Goal: Information Seeking & Learning: Check status

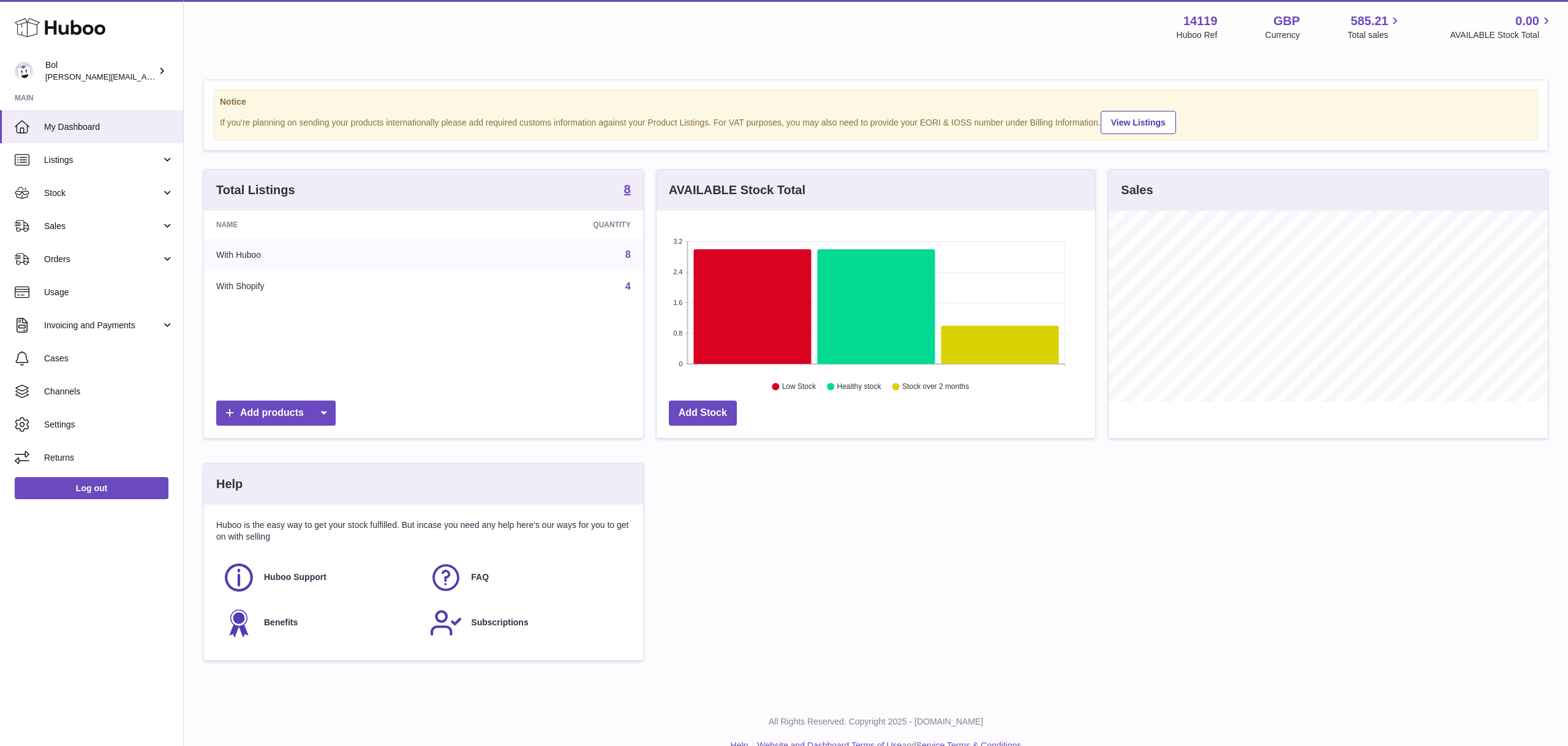
scroll to position [191, 439]
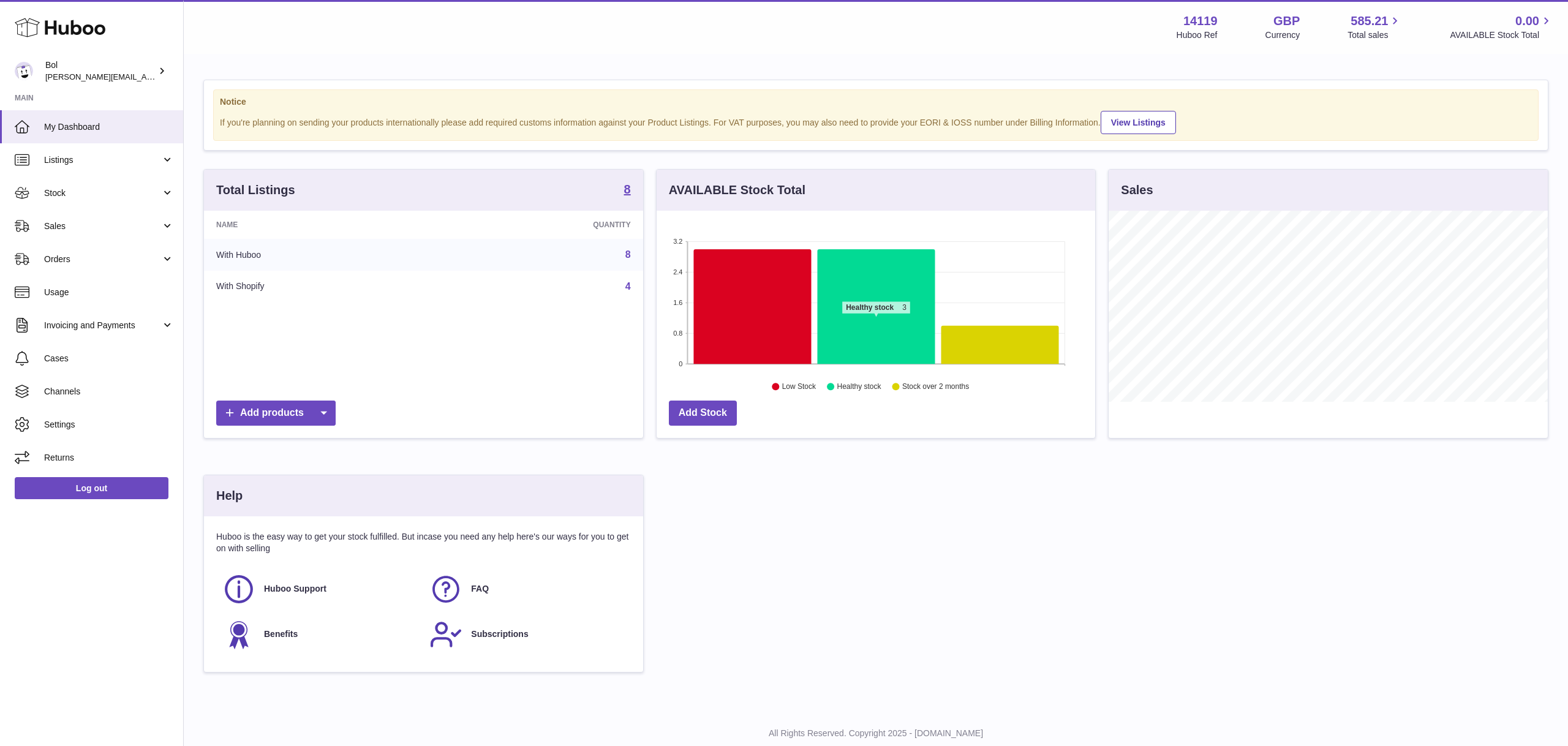
click at [876, 320] on icon at bounding box center [876, 306] width 118 height 115
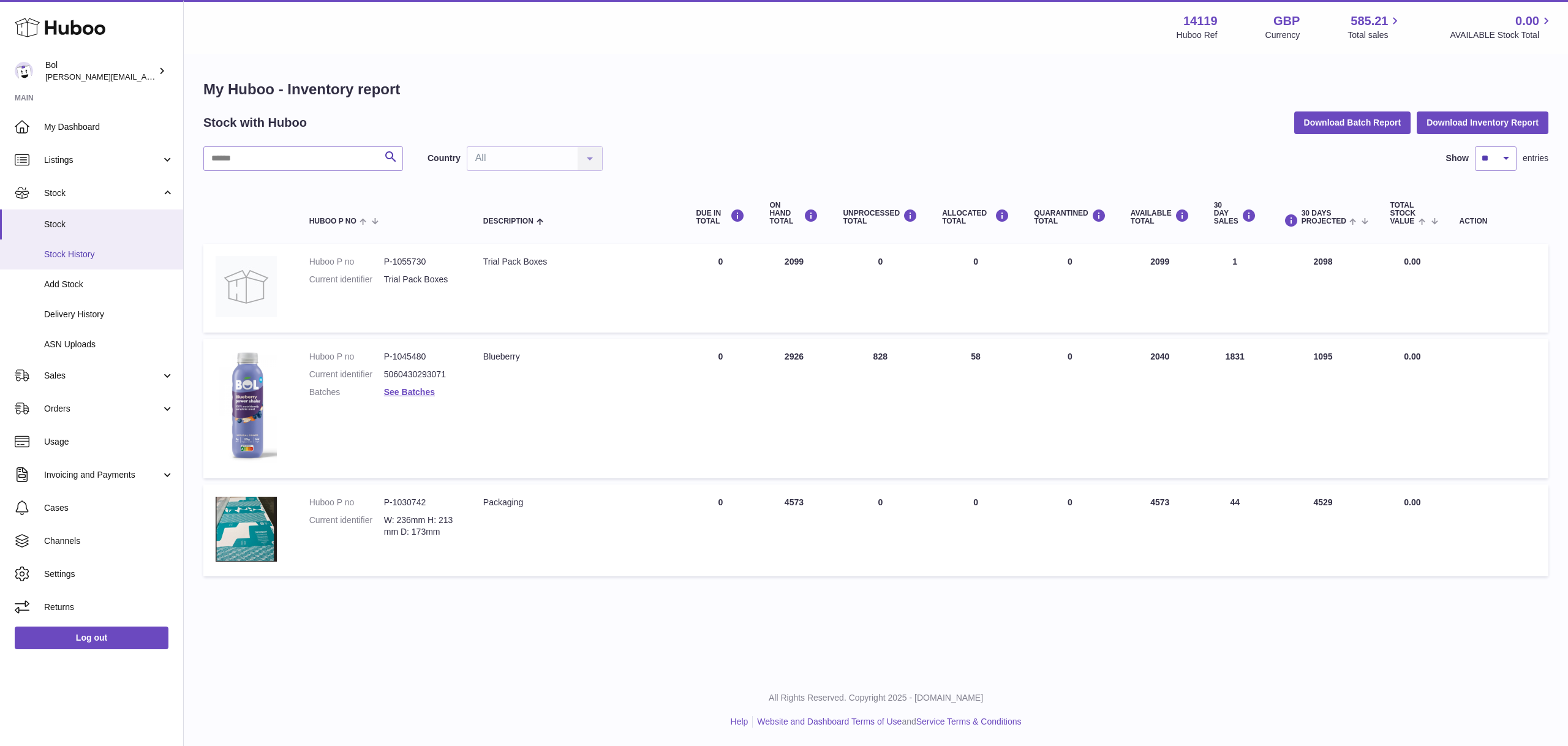
click at [114, 250] on span "Stock History" at bounding box center [109, 254] width 130 height 11
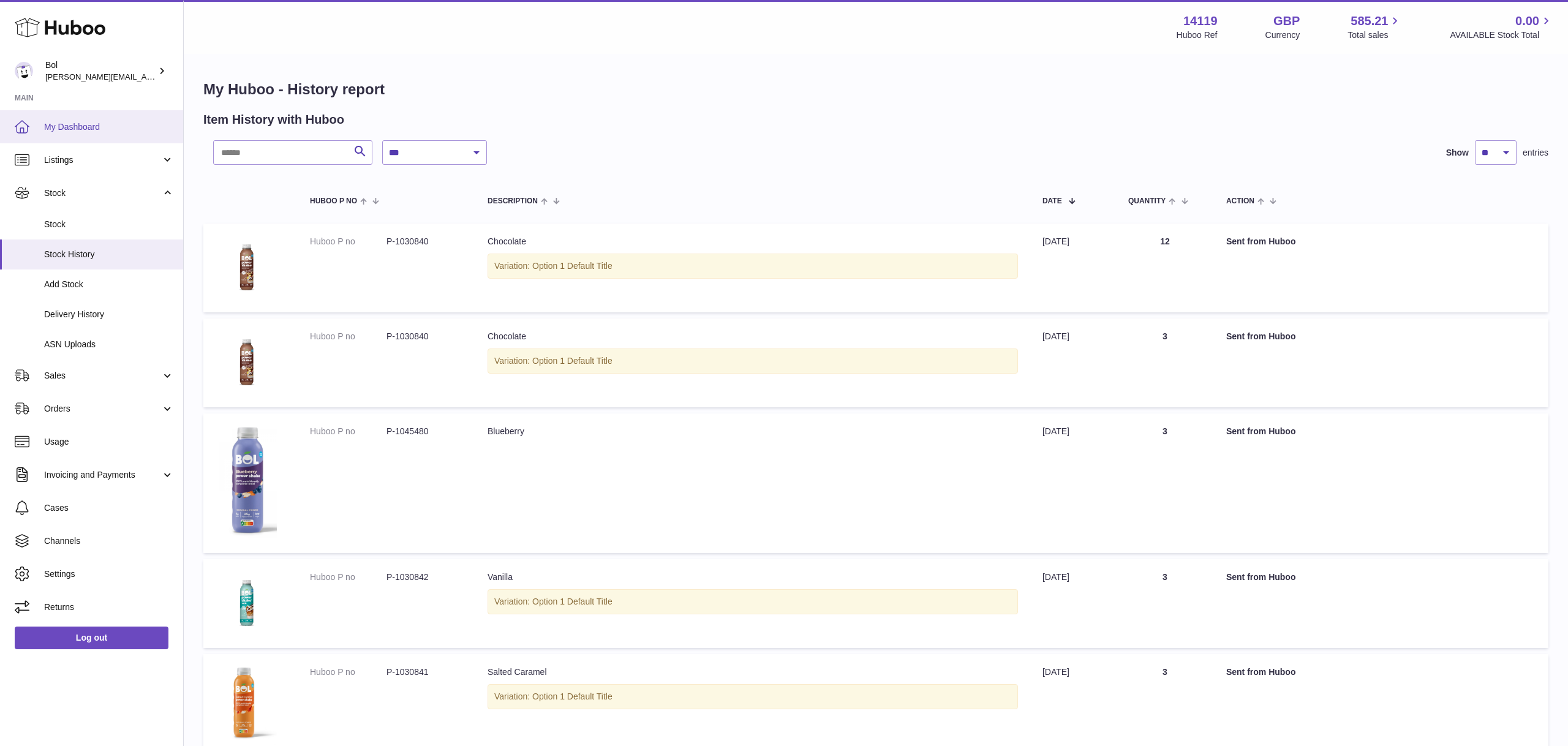
click at [95, 118] on link "My Dashboard" at bounding box center [91, 127] width 183 height 33
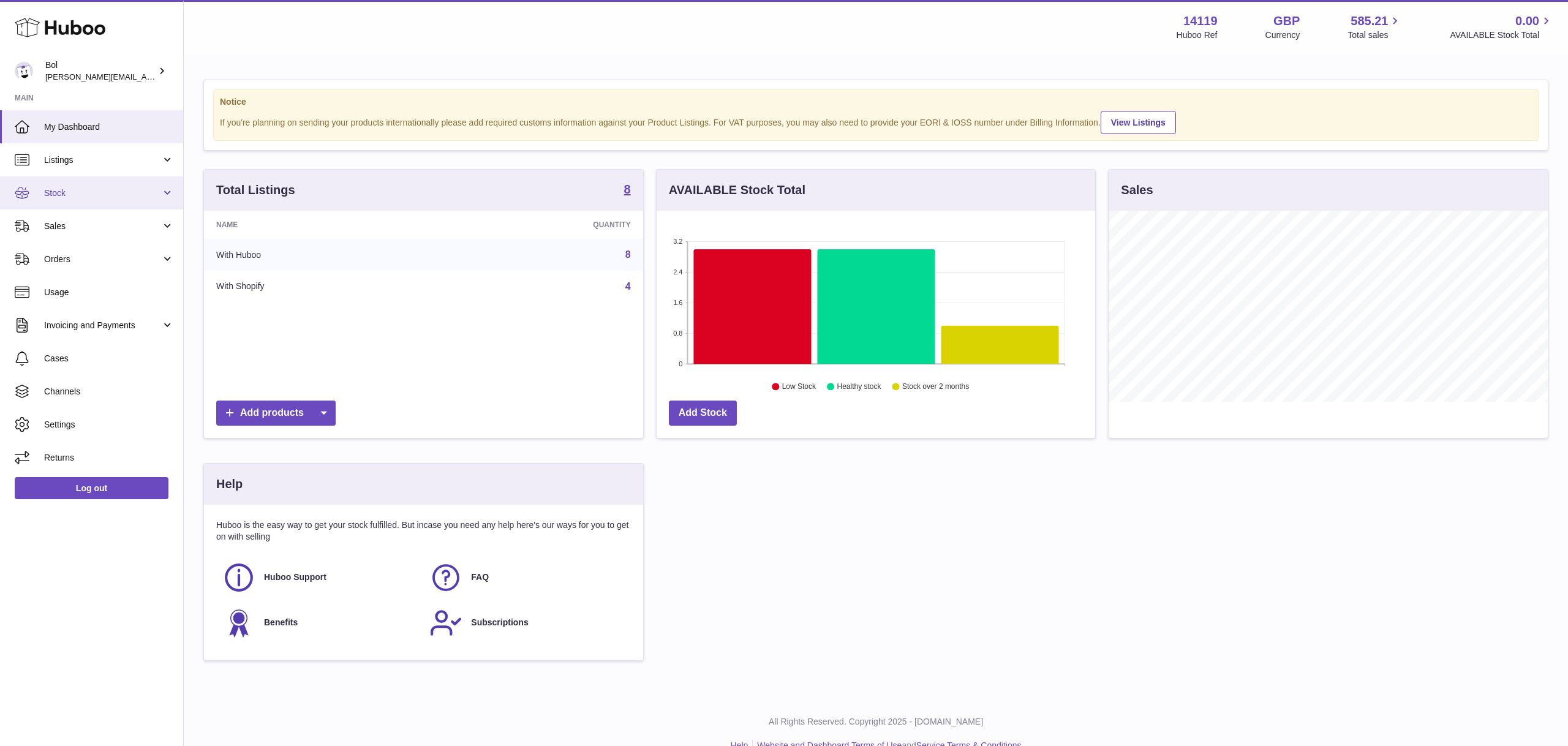
scroll to position [191, 439]
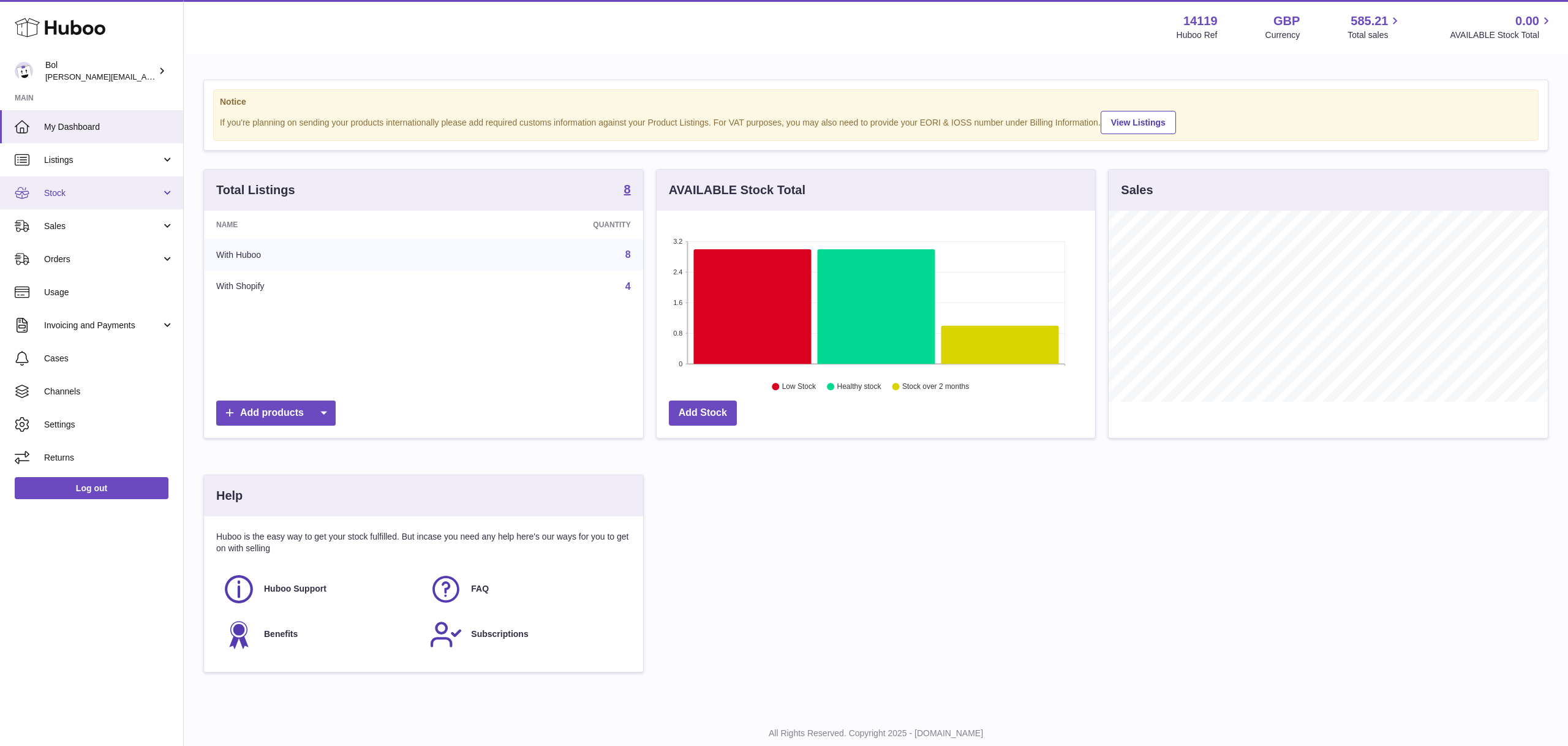
click at [106, 205] on link "Stock" at bounding box center [91, 194] width 183 height 33
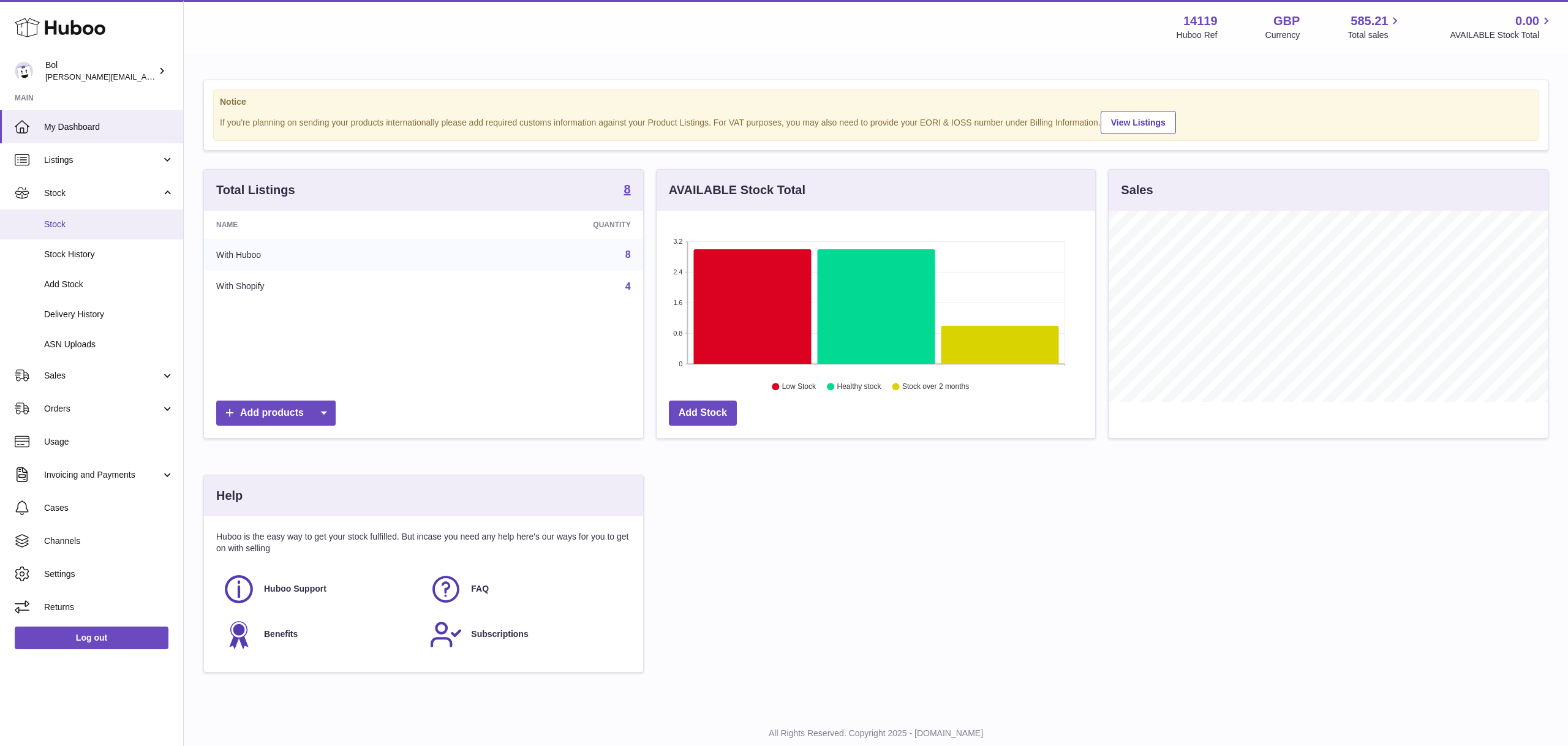
click at [104, 221] on span "Stock" at bounding box center [109, 224] width 130 height 11
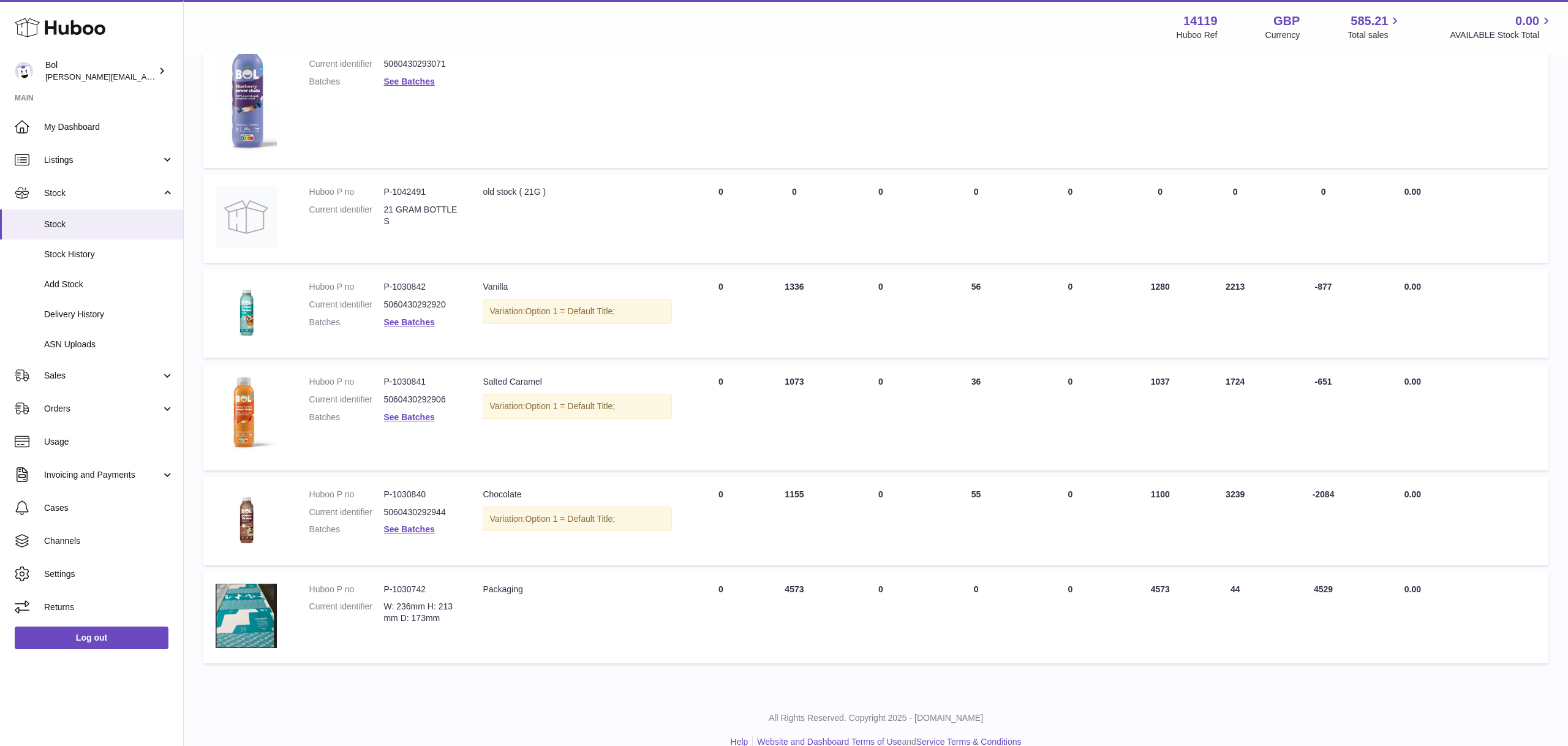
scroll to position [421, 0]
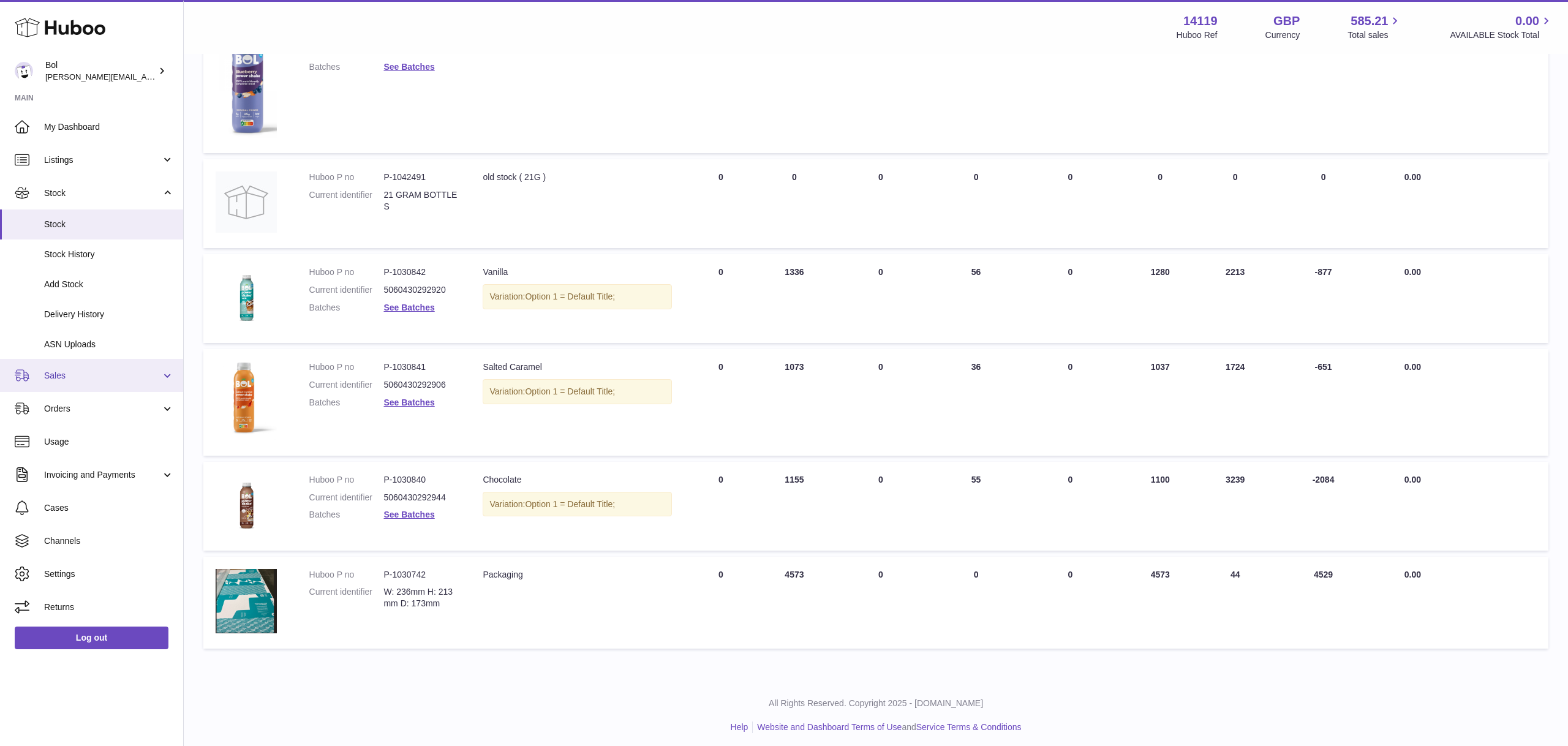
click at [124, 384] on link "Sales" at bounding box center [91, 376] width 183 height 33
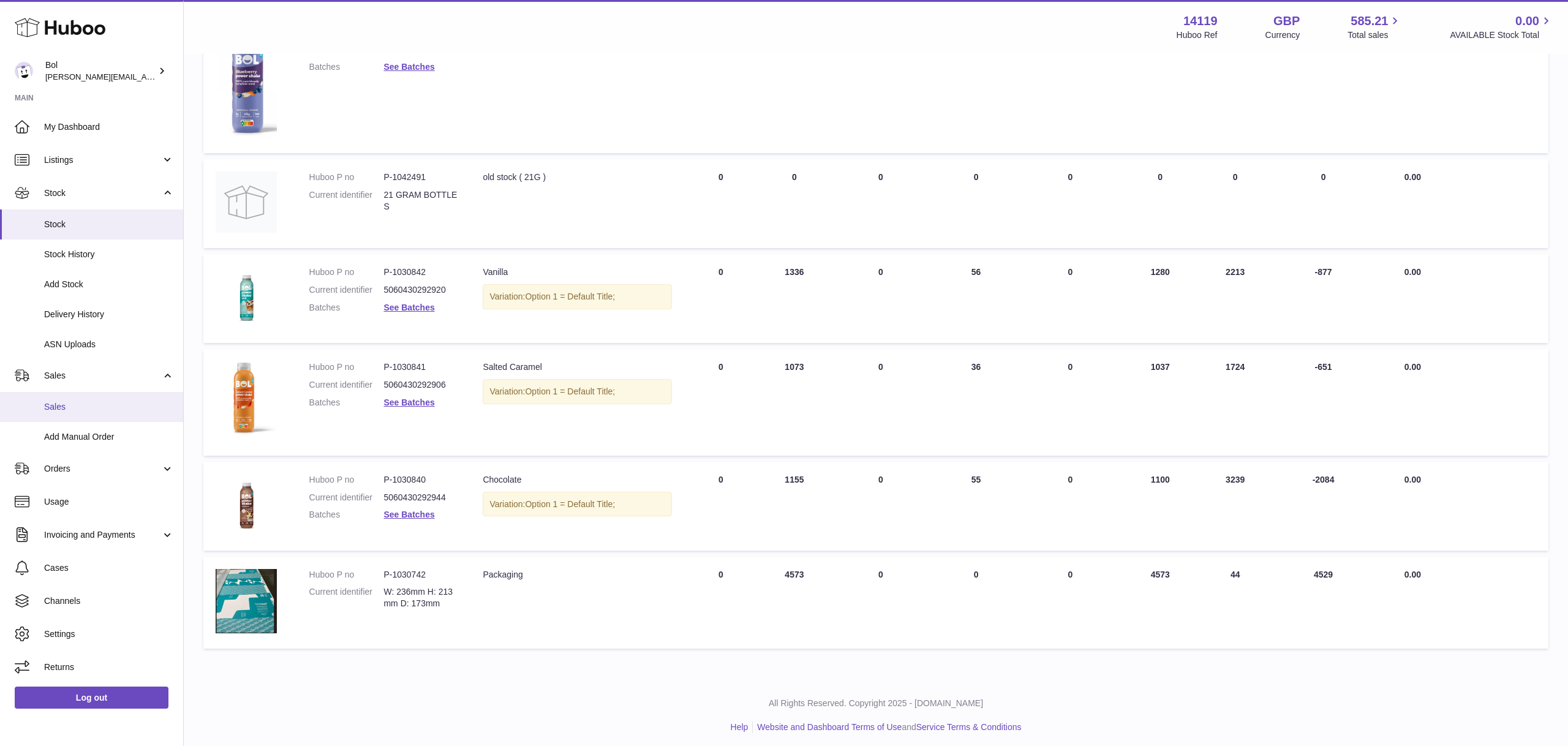
click at [115, 399] on link "Sales" at bounding box center [91, 407] width 183 height 30
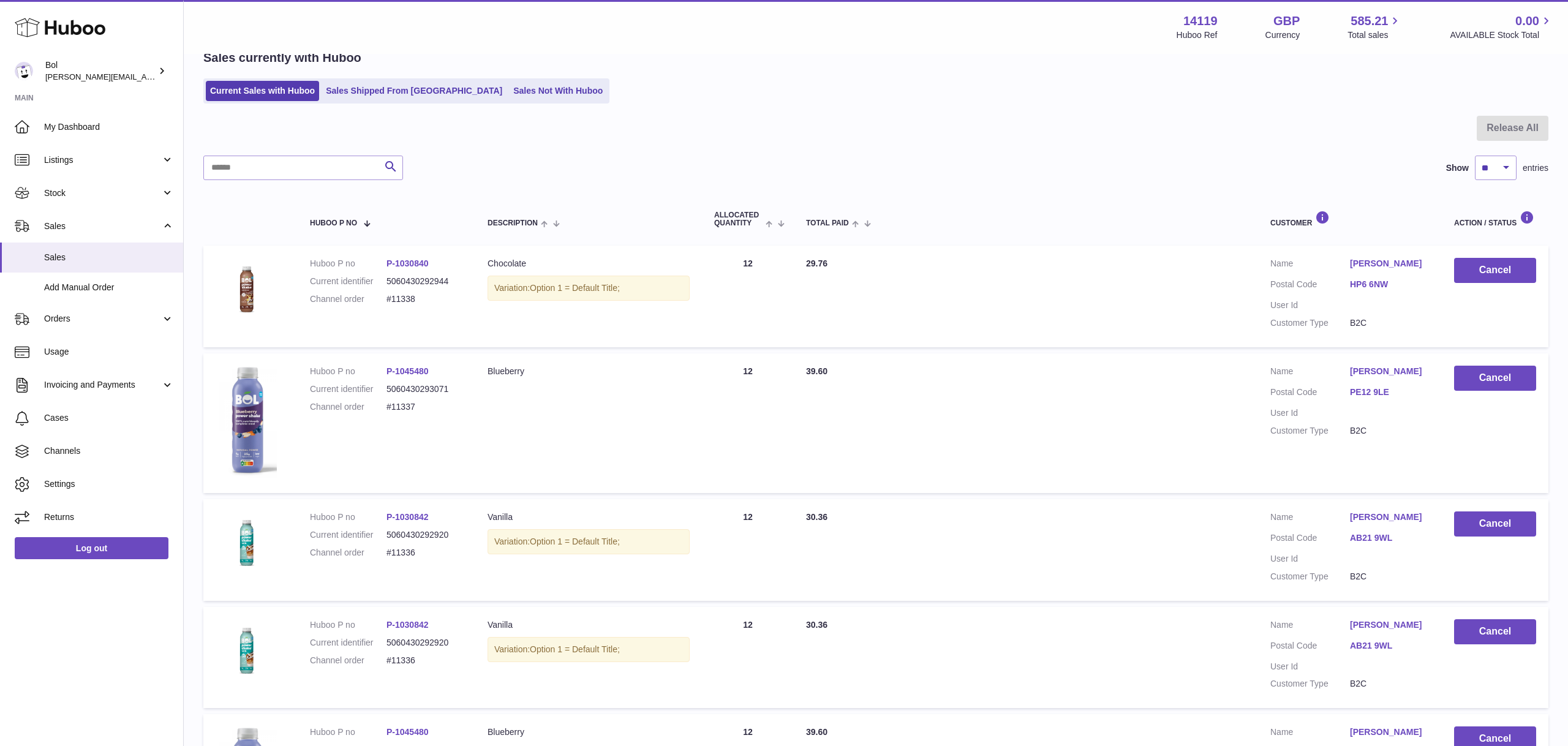
scroll to position [69, 0]
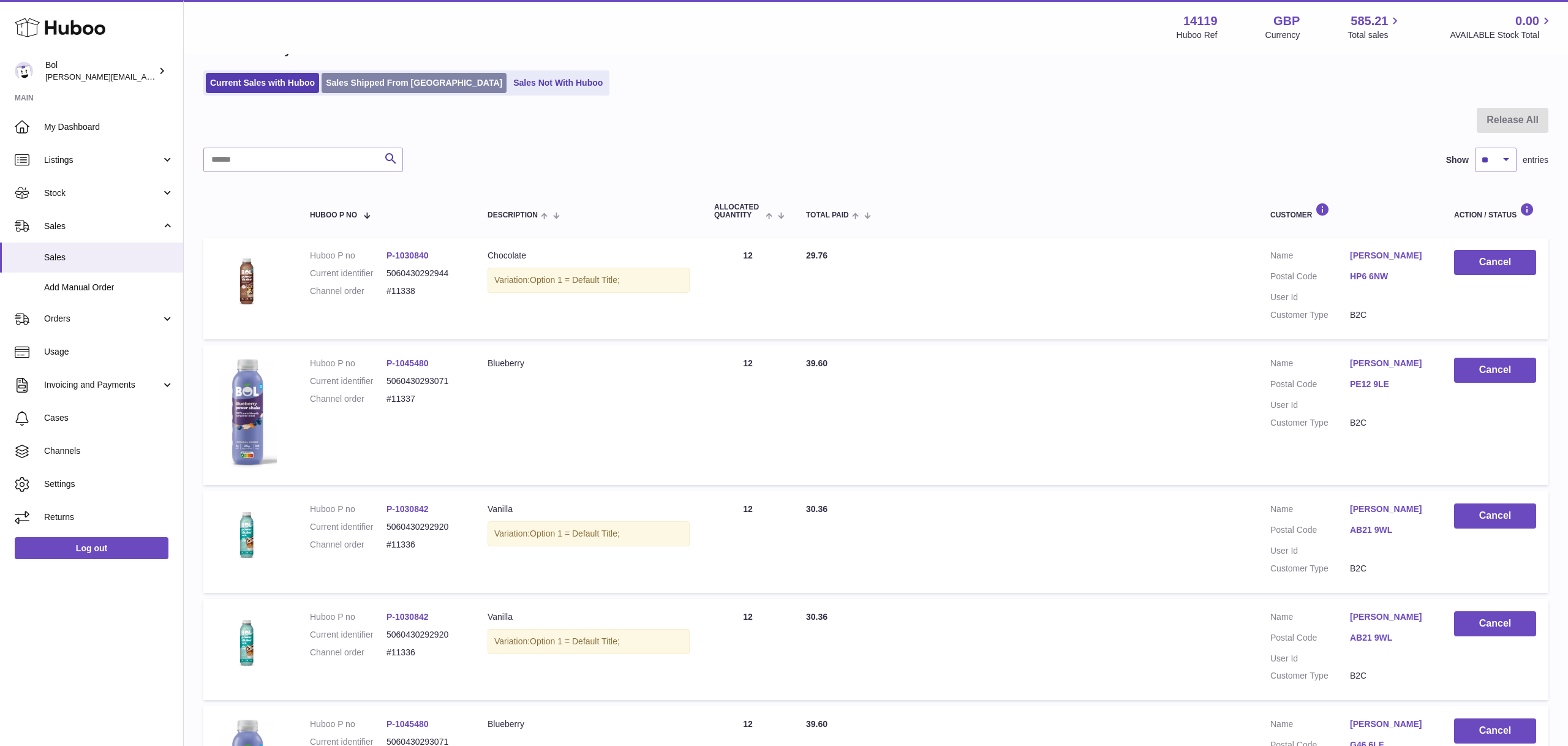
click at [374, 78] on link "Sales Shipped From Huboo" at bounding box center [414, 83] width 185 height 20
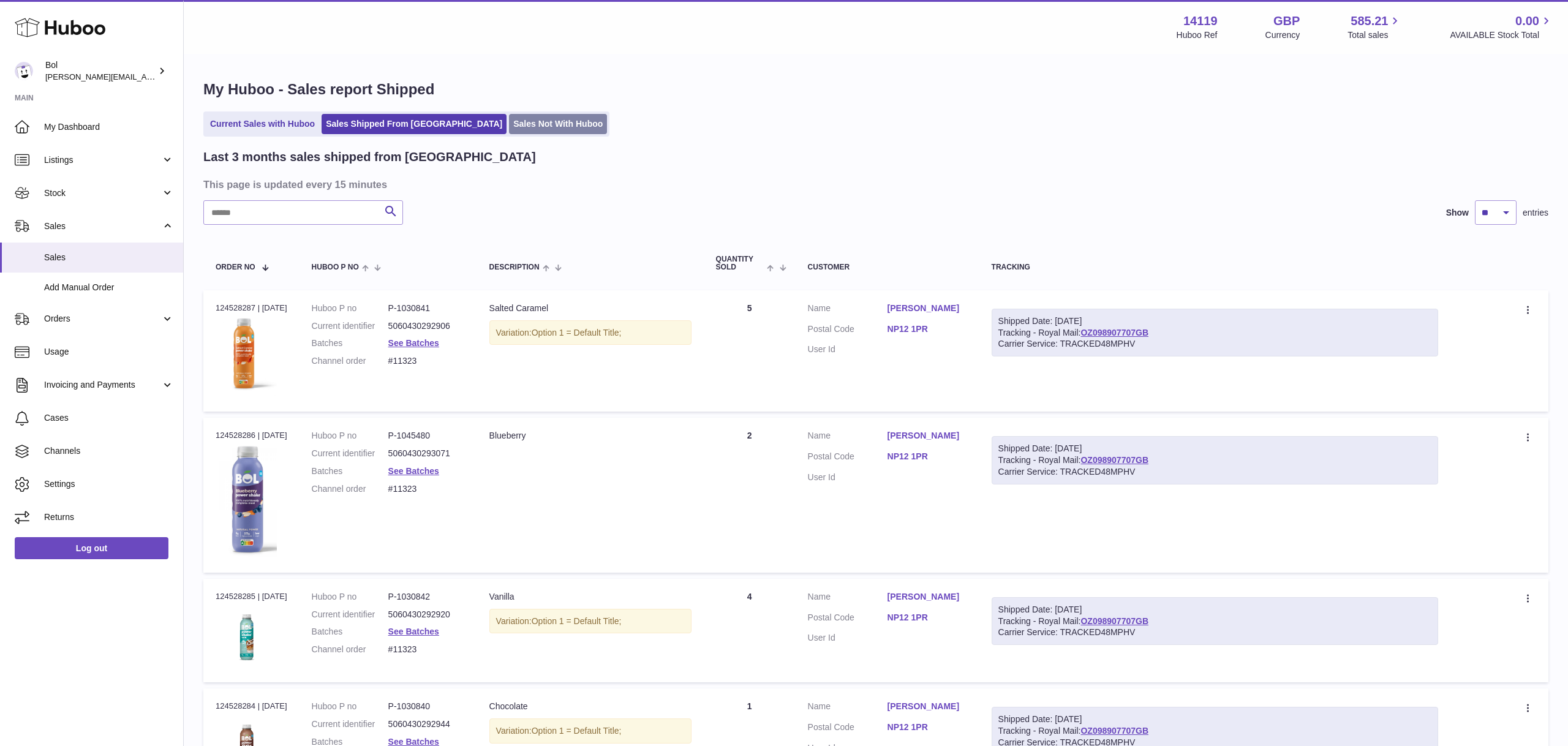
click at [518, 122] on link "Sales Not With Huboo" at bounding box center [558, 124] width 98 height 20
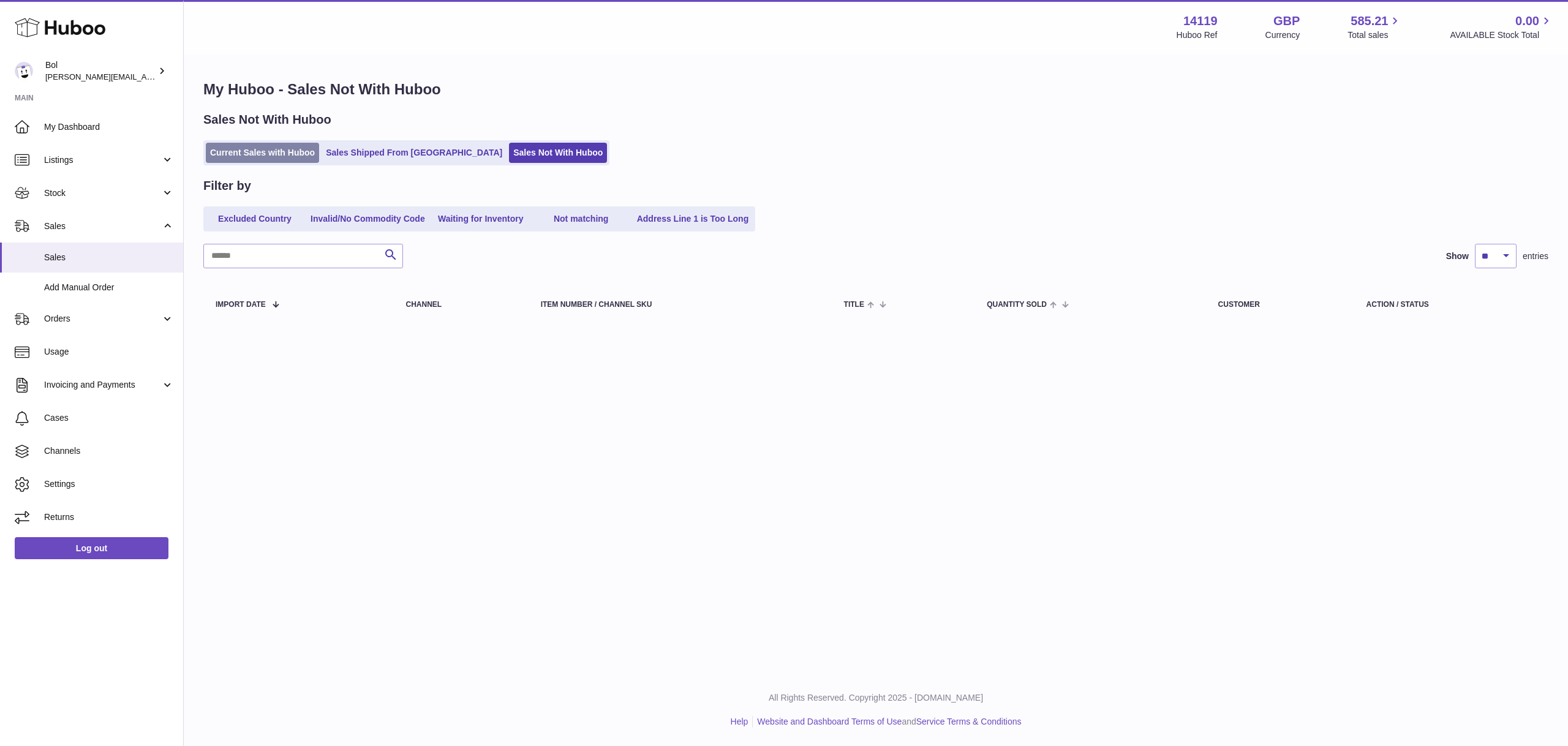
click at [266, 149] on link "Current Sales with Huboo" at bounding box center [262, 152] width 113 height 20
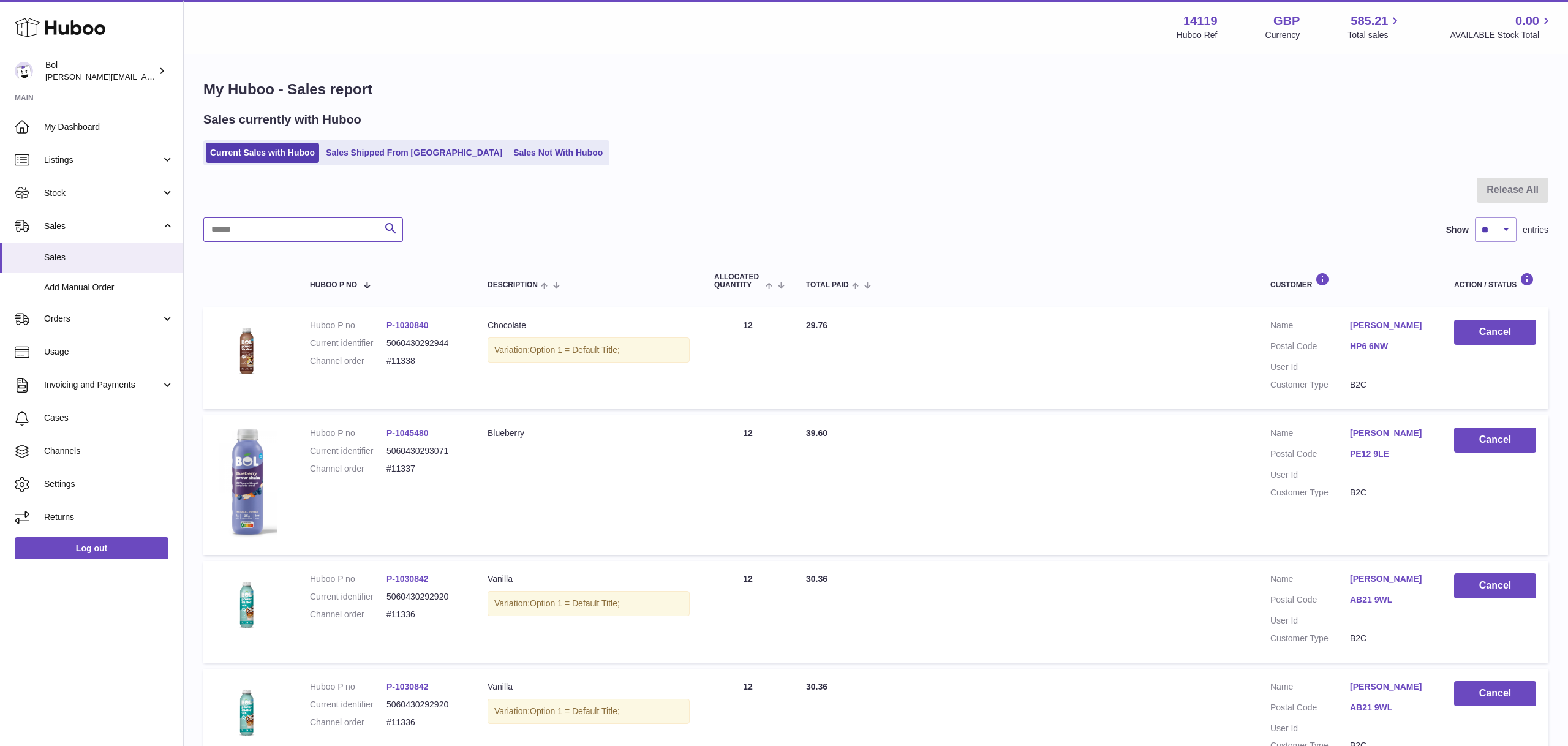
click at [310, 224] on input "text" at bounding box center [303, 230] width 200 height 25
type input "*****"
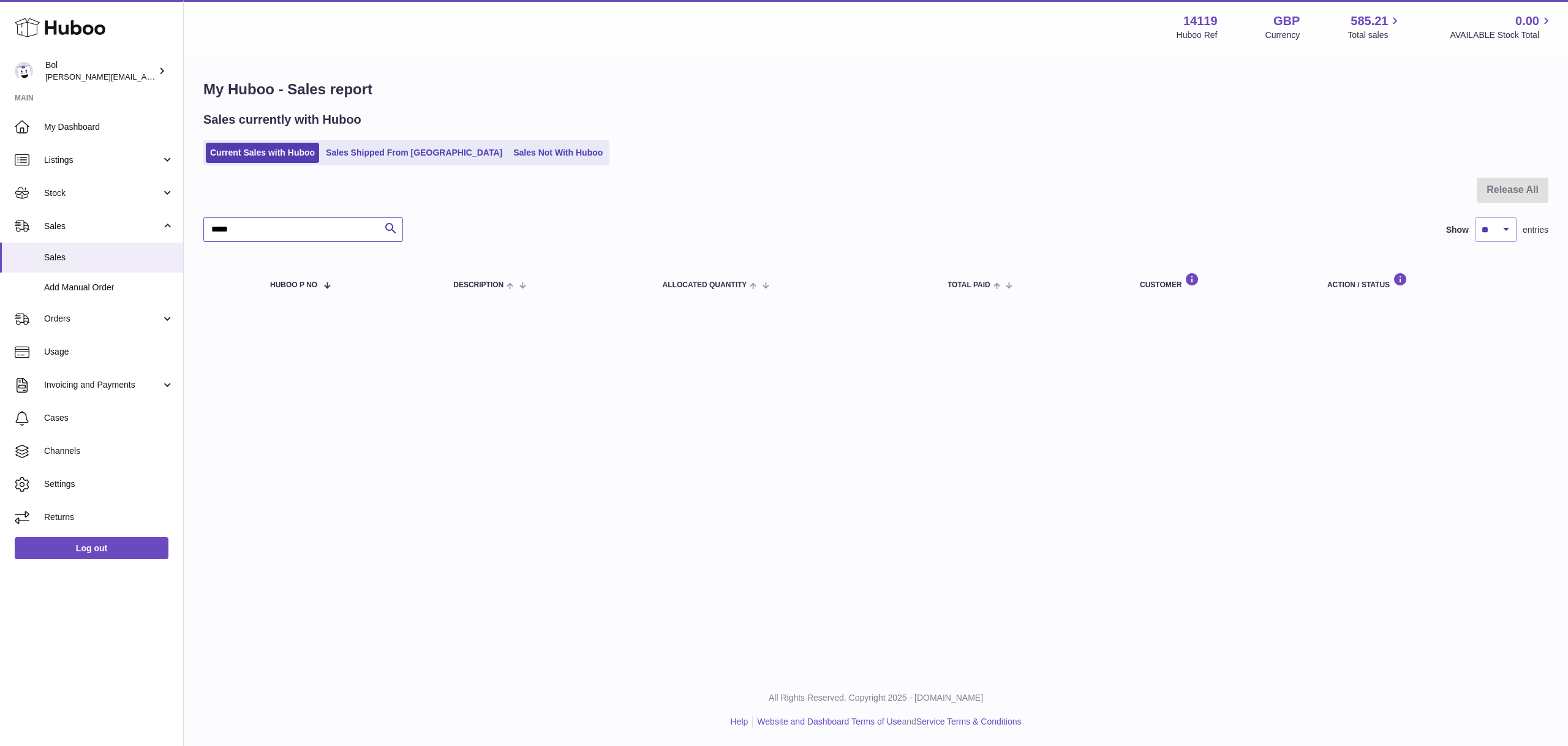
click at [251, 237] on input "*****" at bounding box center [303, 230] width 200 height 25
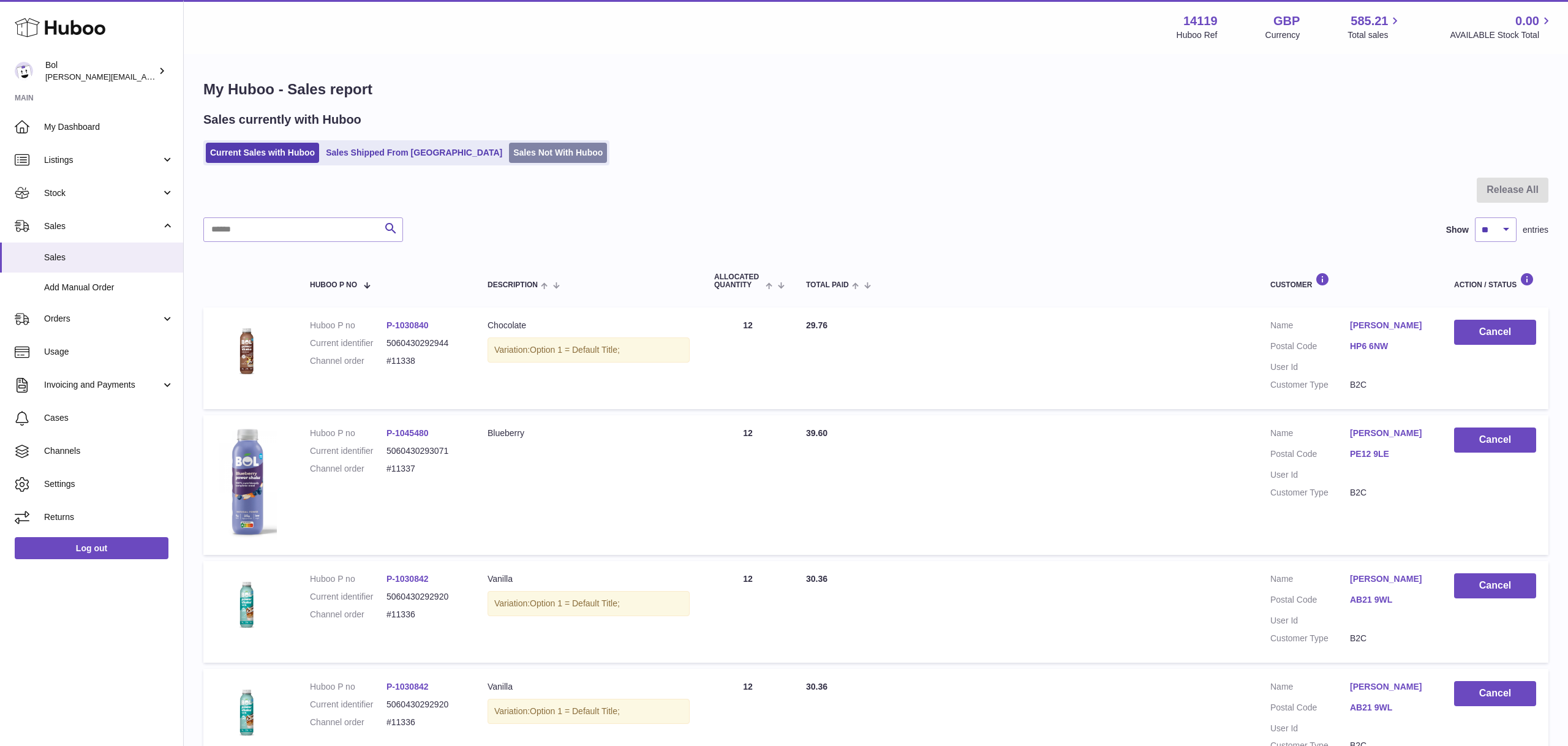
click at [510, 157] on link "Sales Not With Huboo" at bounding box center [558, 152] width 98 height 20
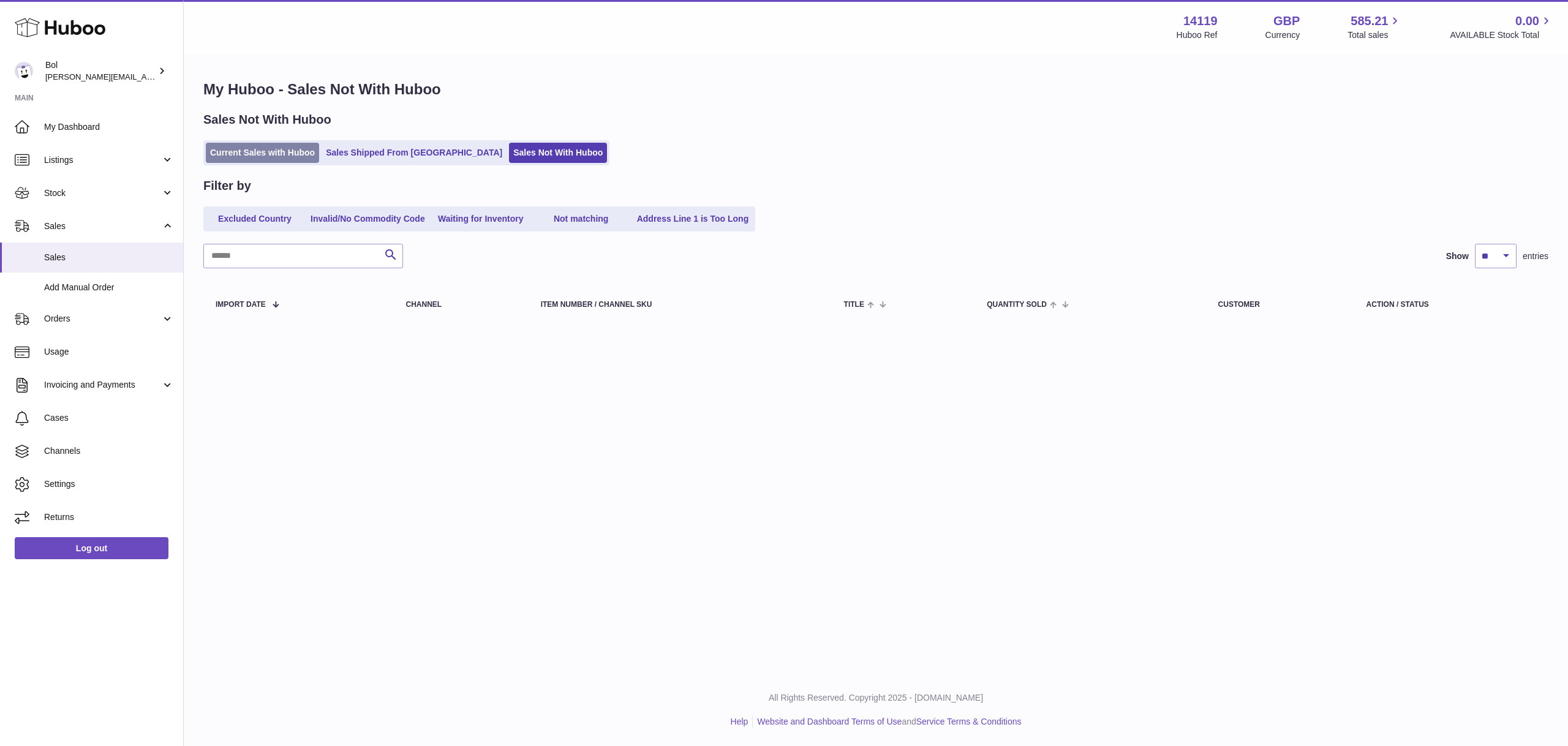
click at [283, 150] on link "Current Sales with Huboo" at bounding box center [262, 152] width 113 height 20
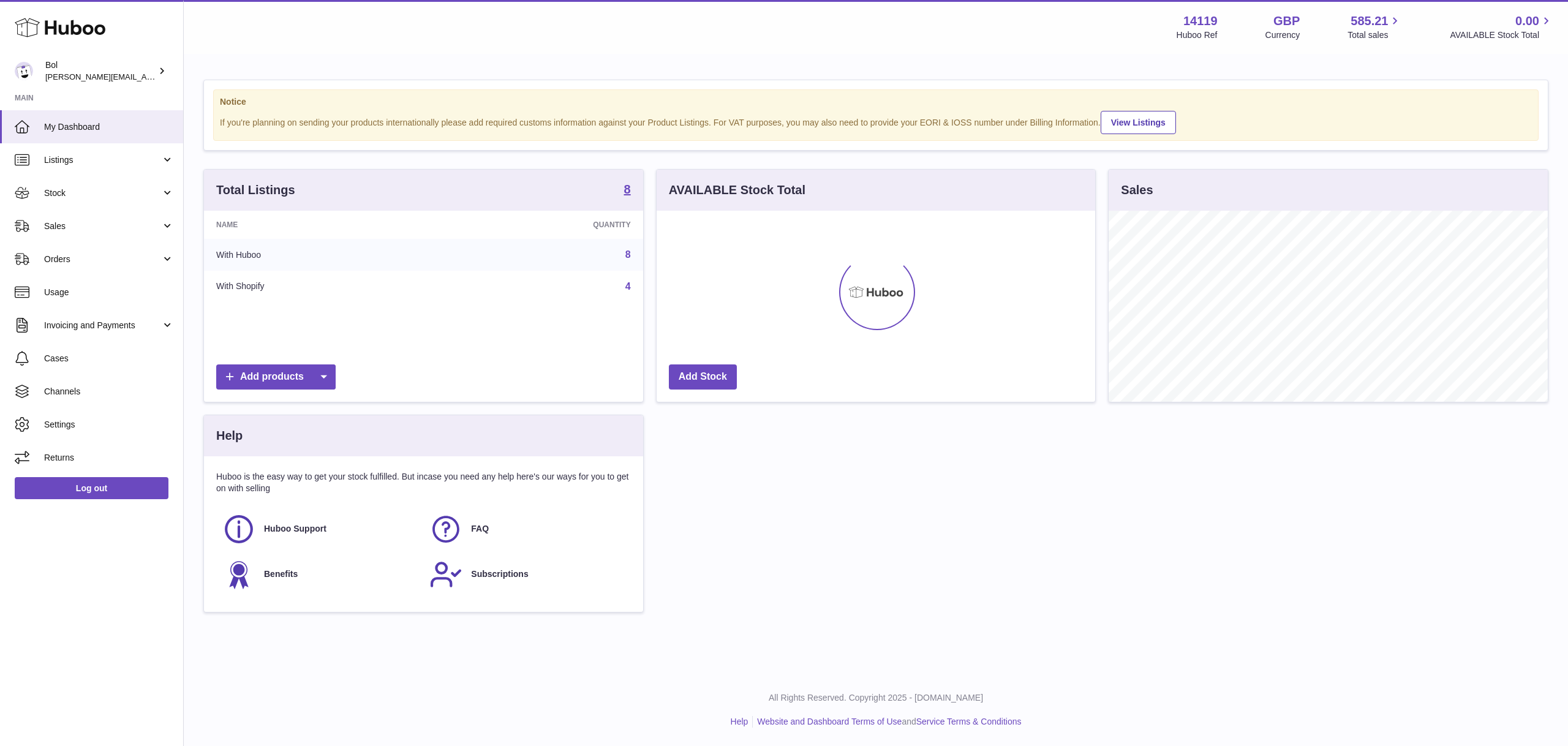
scroll to position [191, 439]
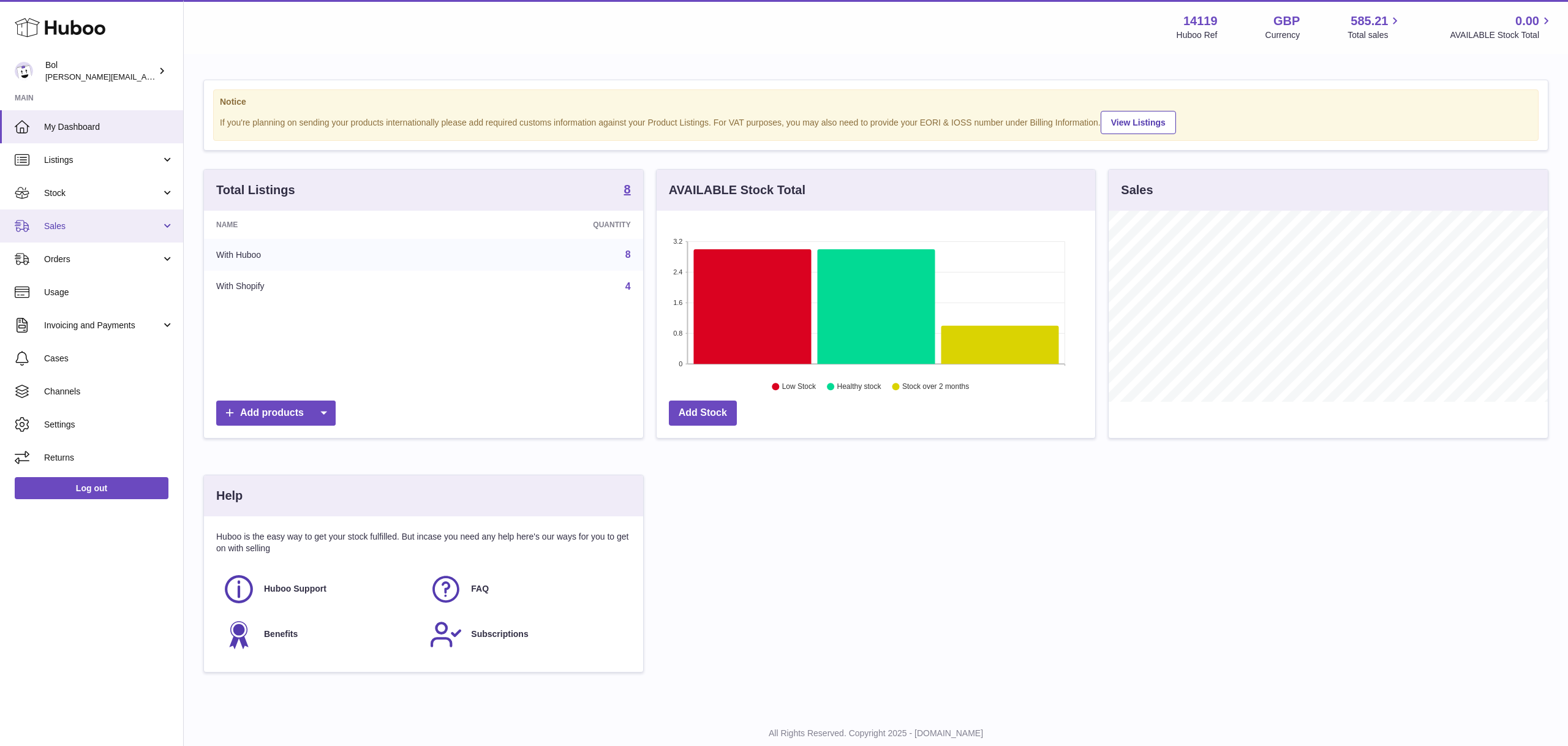
click at [85, 223] on span "Sales" at bounding box center [102, 226] width 117 height 11
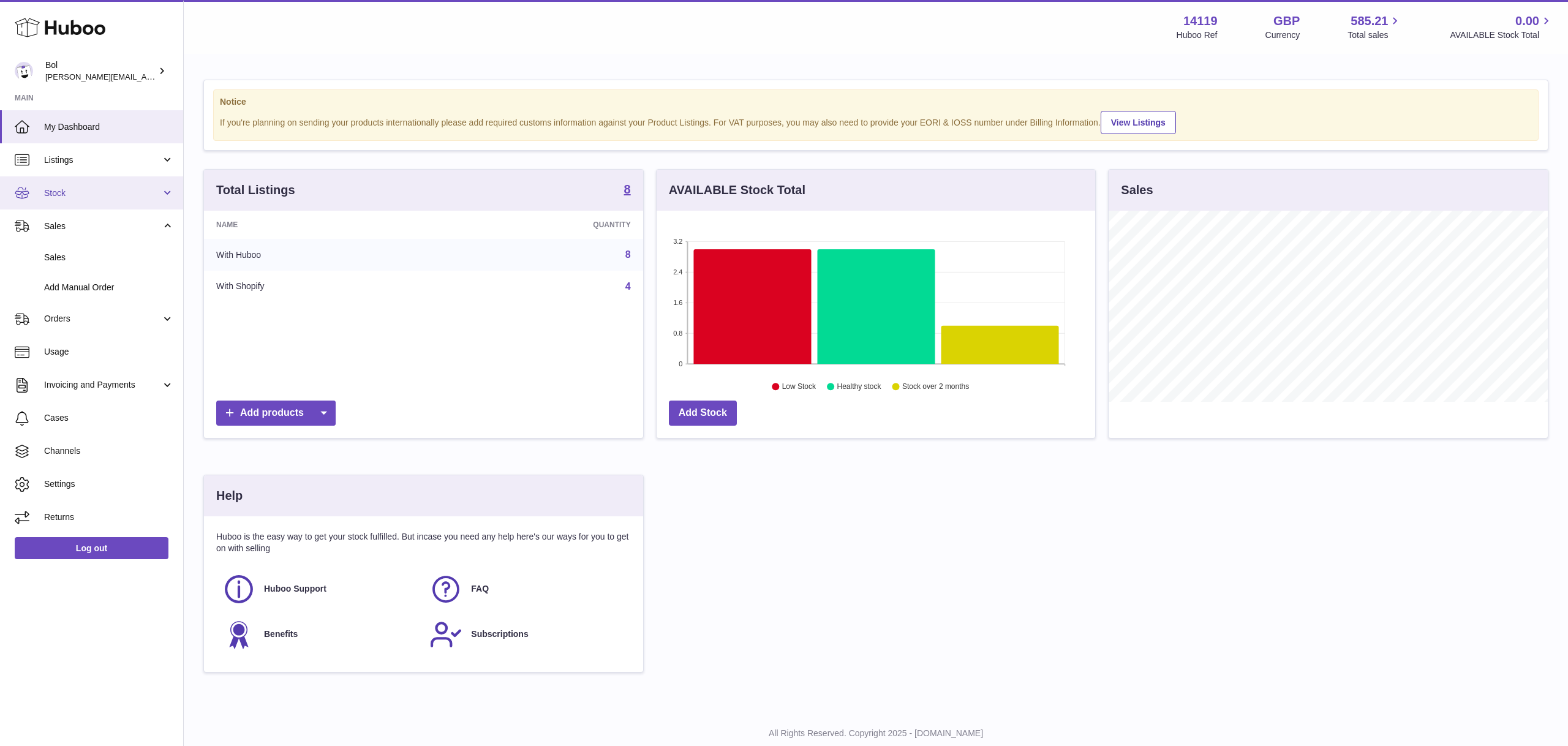
click at [88, 194] on span "Stock" at bounding box center [102, 193] width 117 height 11
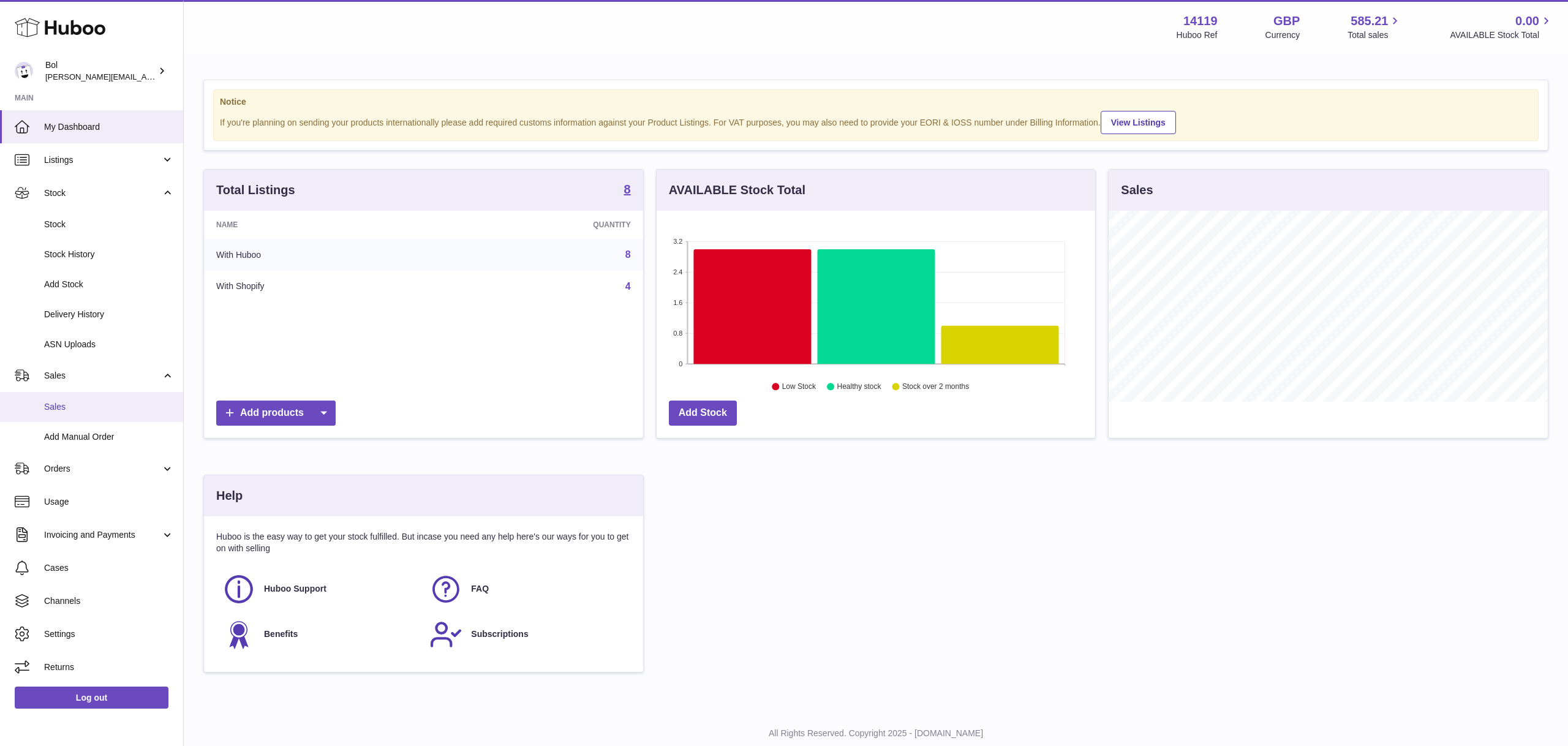
click at [93, 412] on span "Sales" at bounding box center [109, 406] width 130 height 11
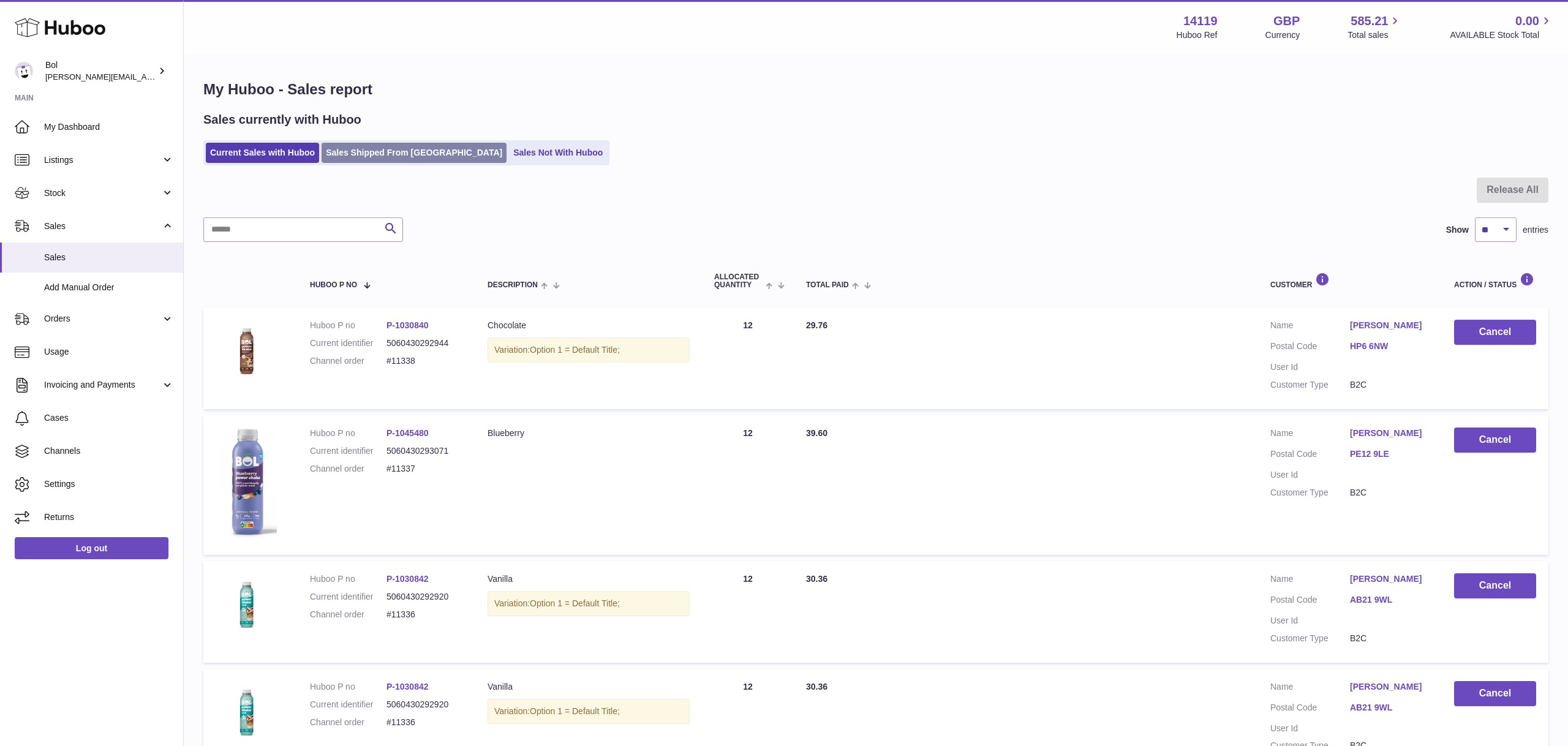
click at [371, 162] on link "Sales Shipped From [GEOGRAPHIC_DATA]" at bounding box center [414, 152] width 185 height 20
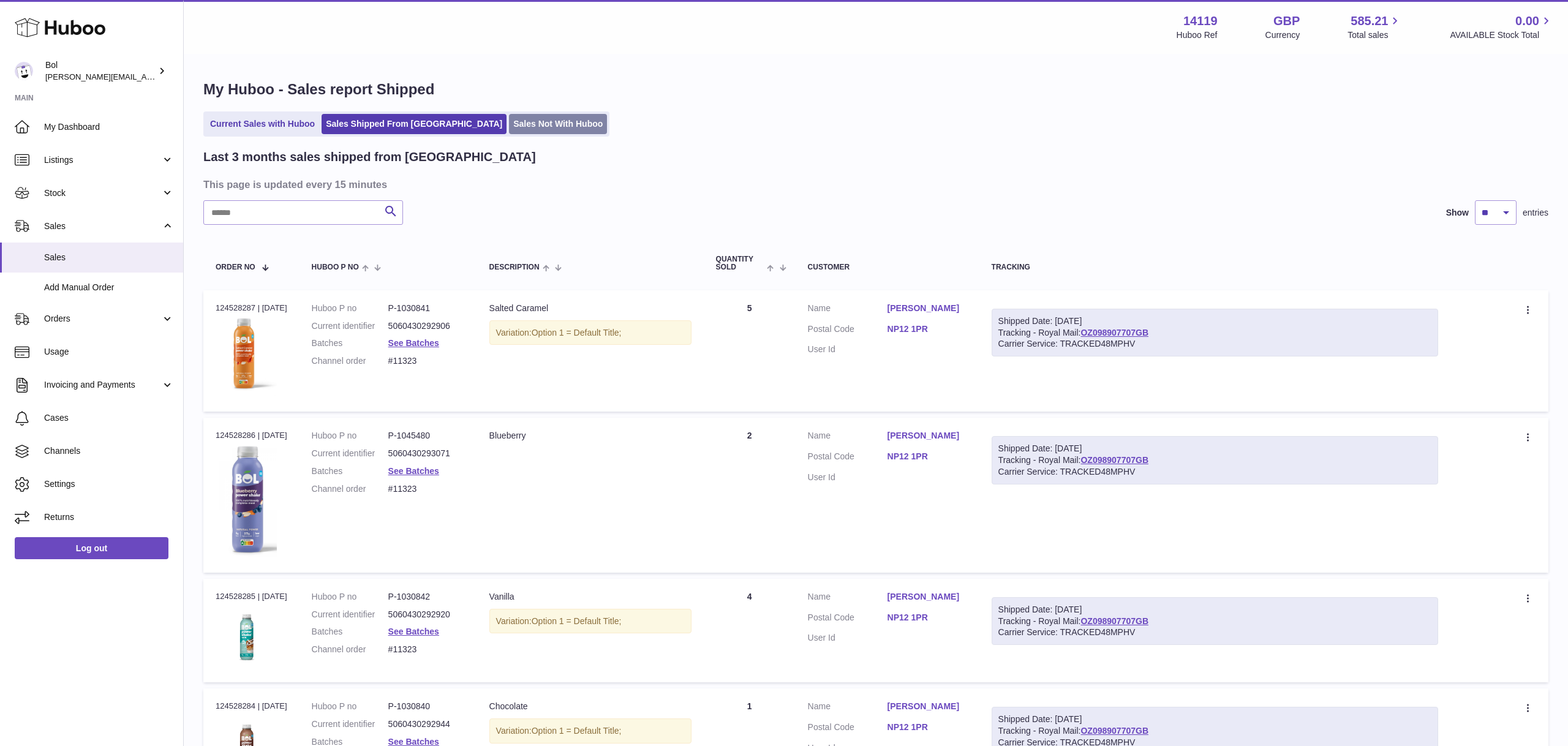
click at [509, 122] on link "Sales Not With Huboo" at bounding box center [558, 124] width 98 height 20
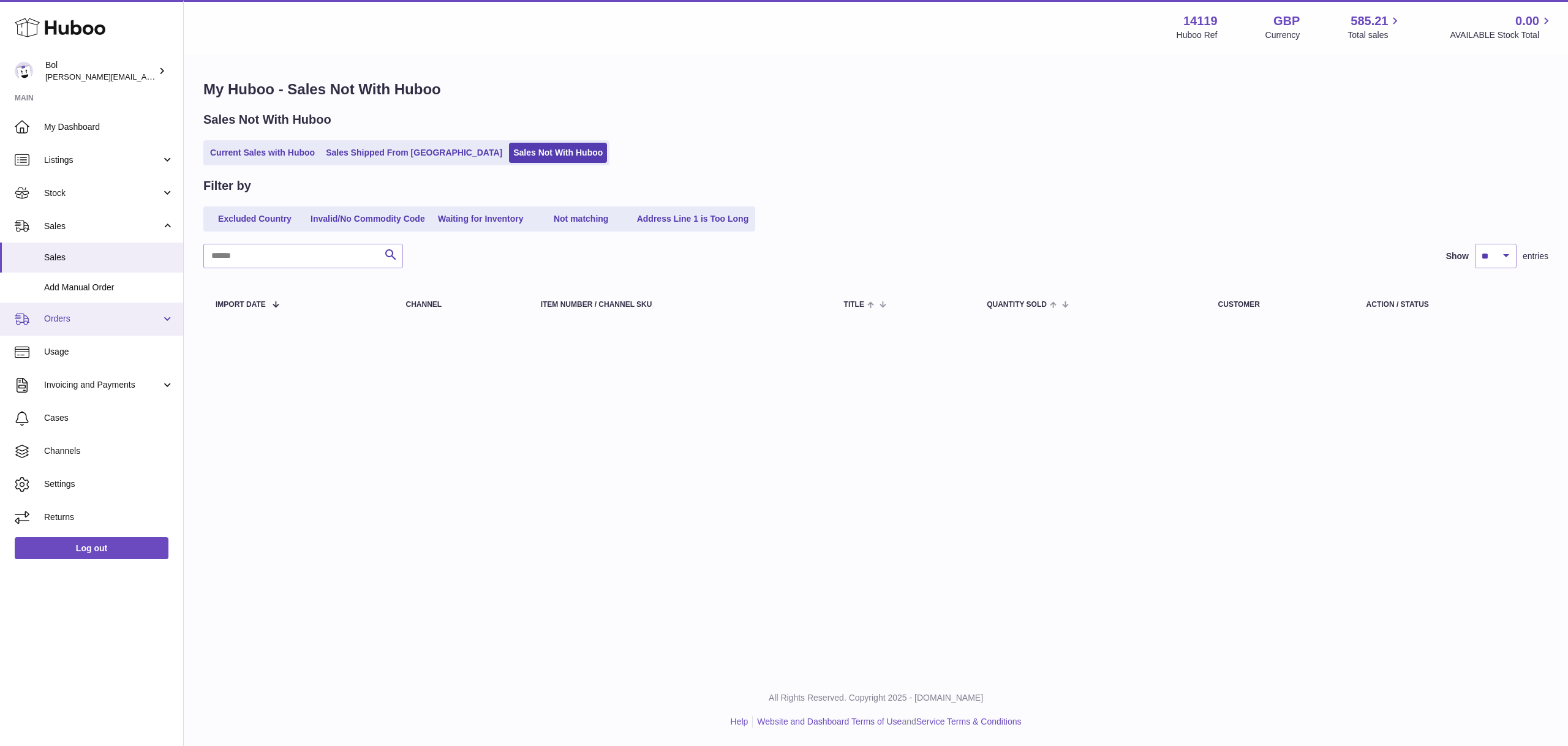
click at [90, 323] on span "Orders" at bounding box center [102, 318] width 117 height 11
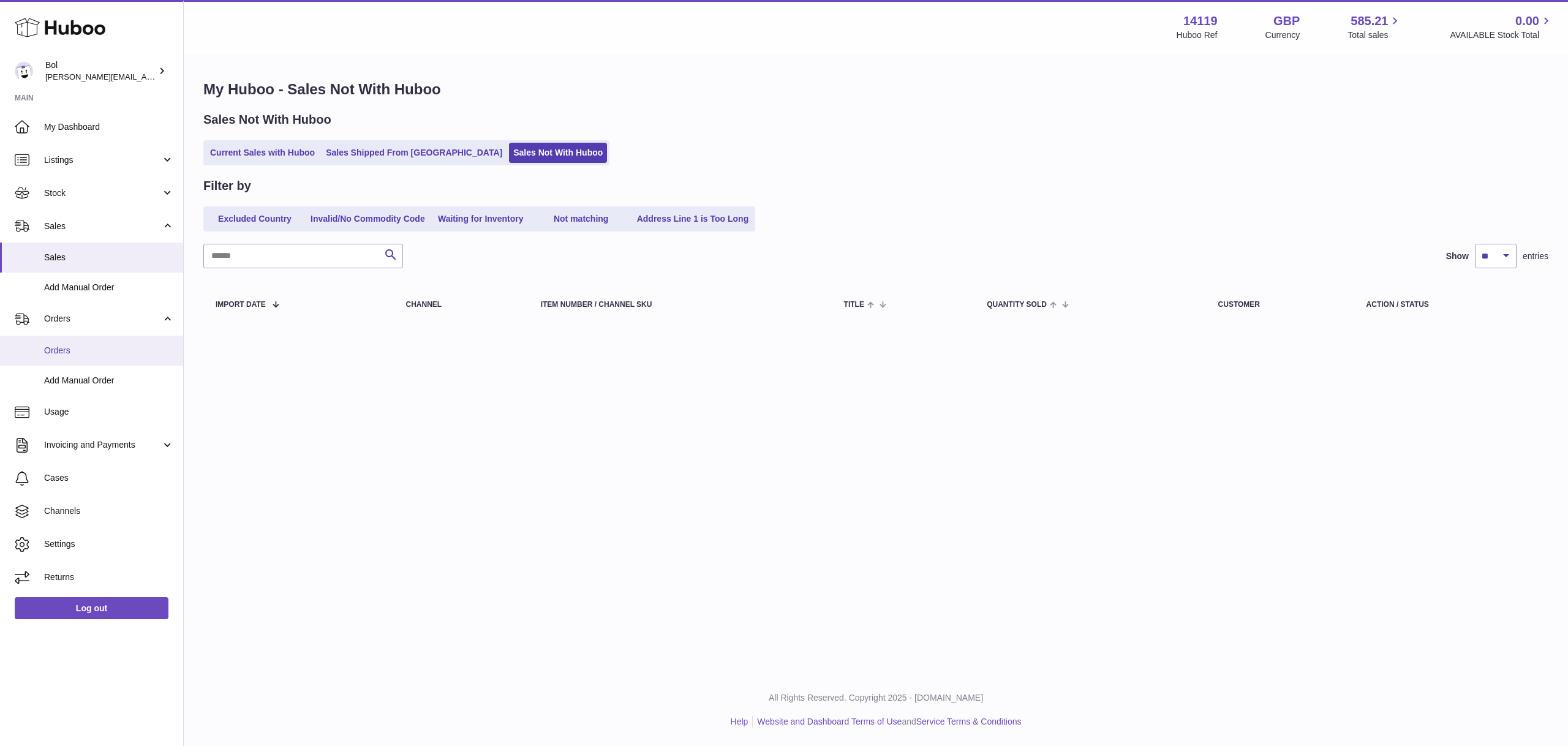
click at [91, 348] on span "Orders" at bounding box center [109, 350] width 130 height 11
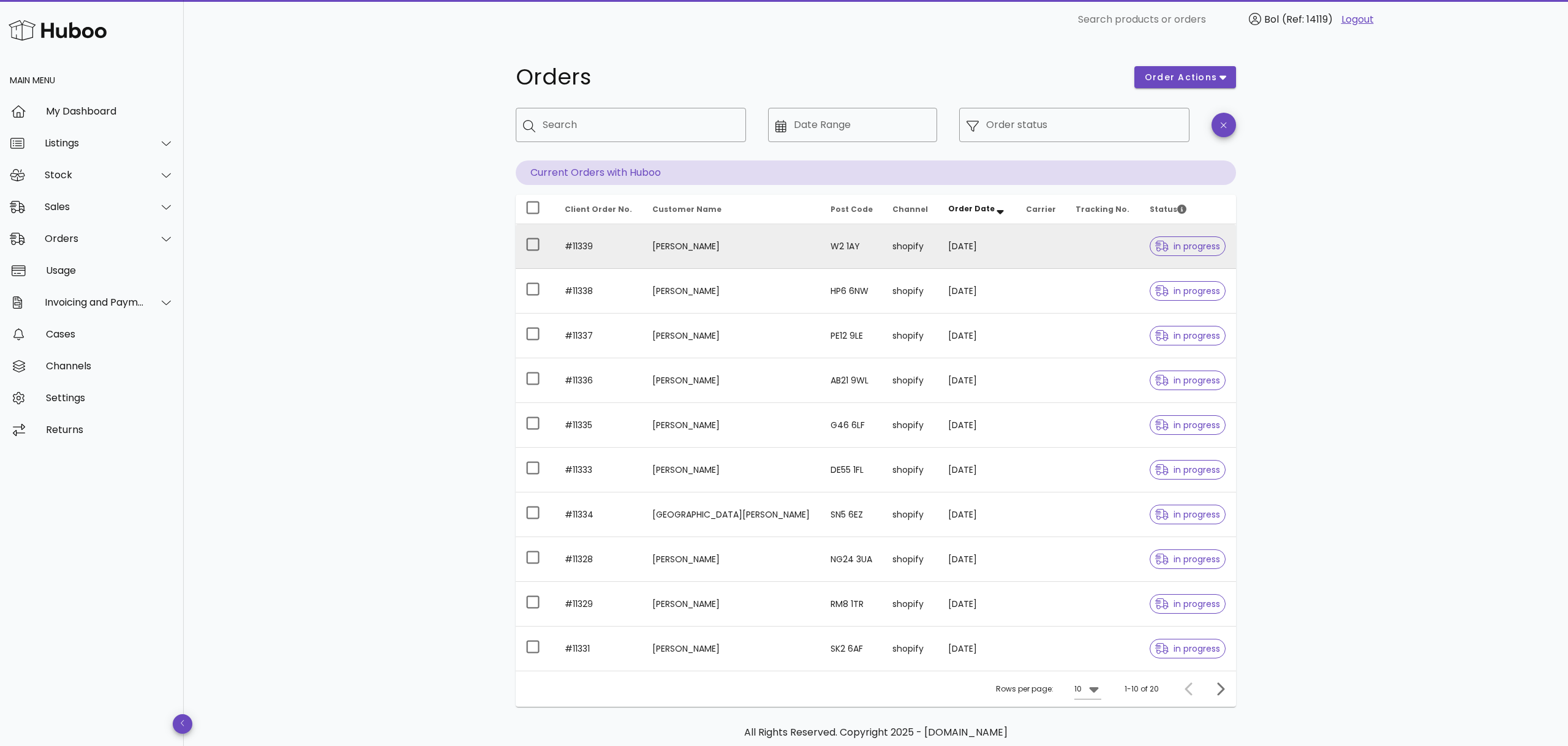
click at [684, 250] on td "[PERSON_NAME]" at bounding box center [731, 246] width 179 height 45
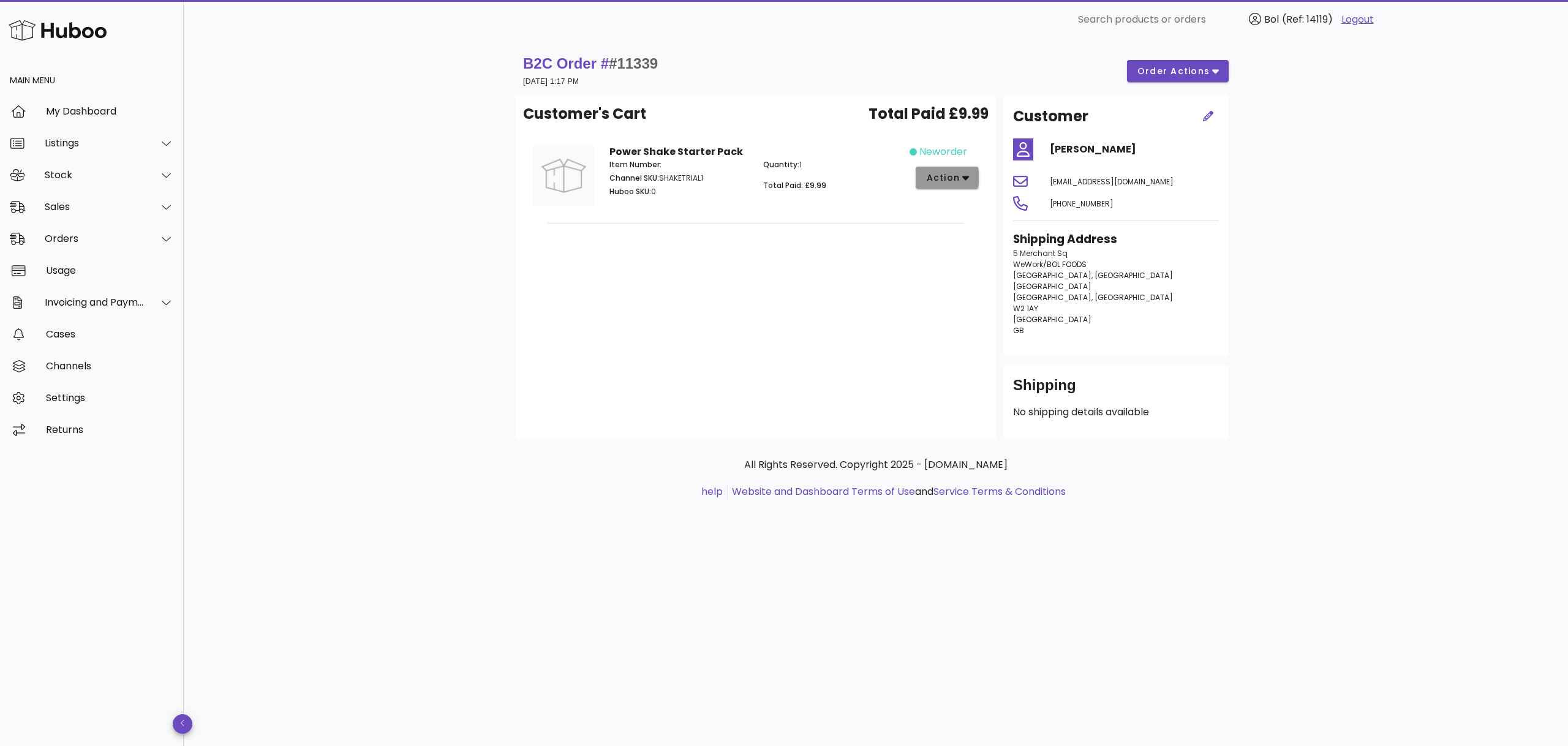
click at [976, 179] on button "action" at bounding box center [947, 177] width 63 height 22
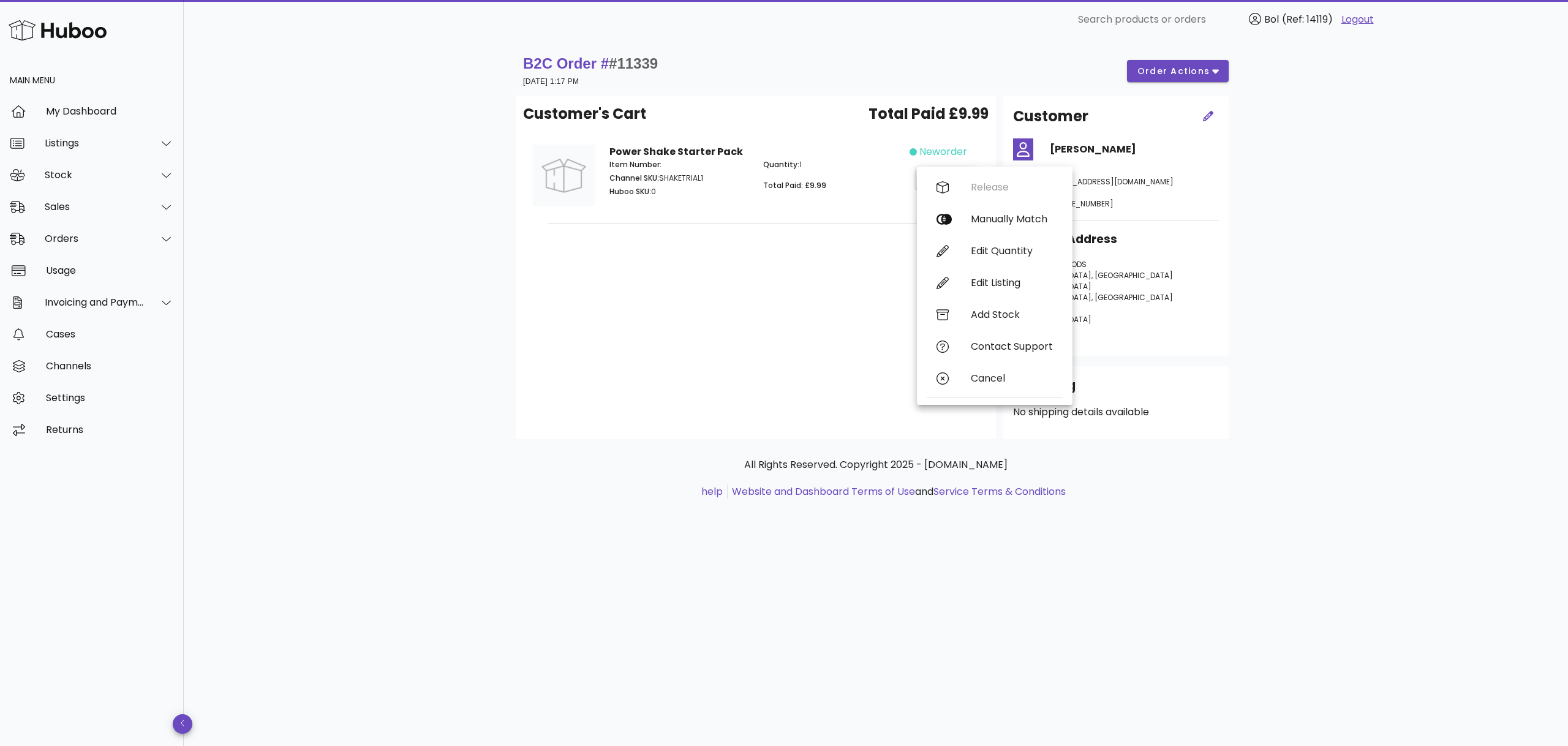
click at [301, 121] on div "B2C Order # #11339 [DATE] 1:17 PM order actions Customer's Cart Total Paid £9.9…" at bounding box center [876, 393] width 1384 height 707
